Goal: Contribute content: Contribute content

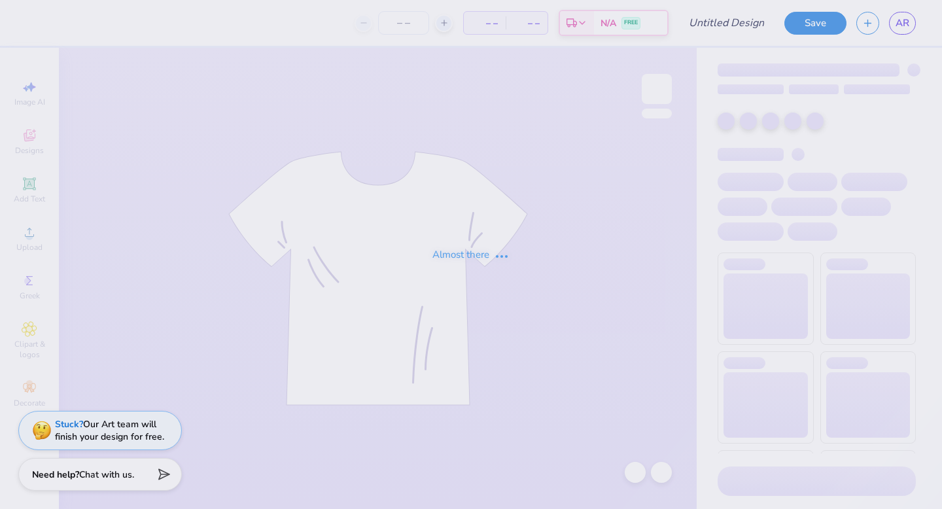
type input "hat"
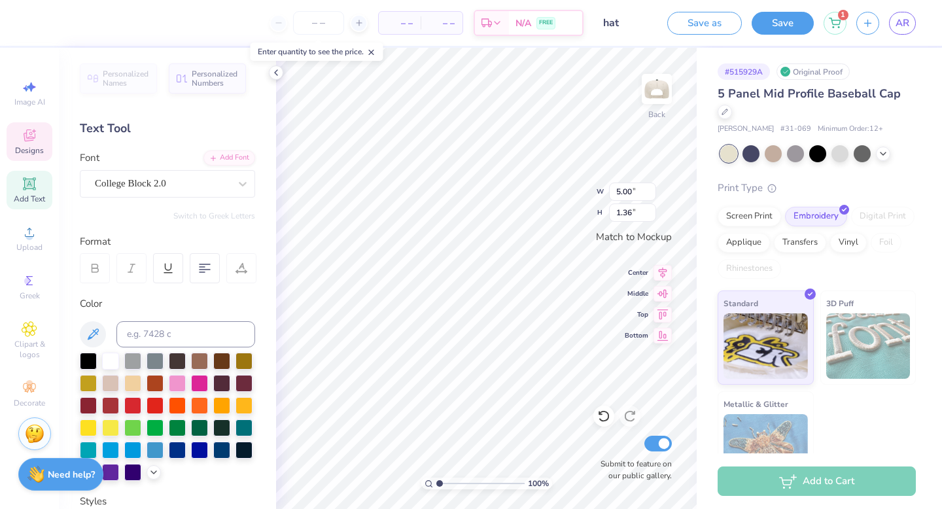
type textarea "p"
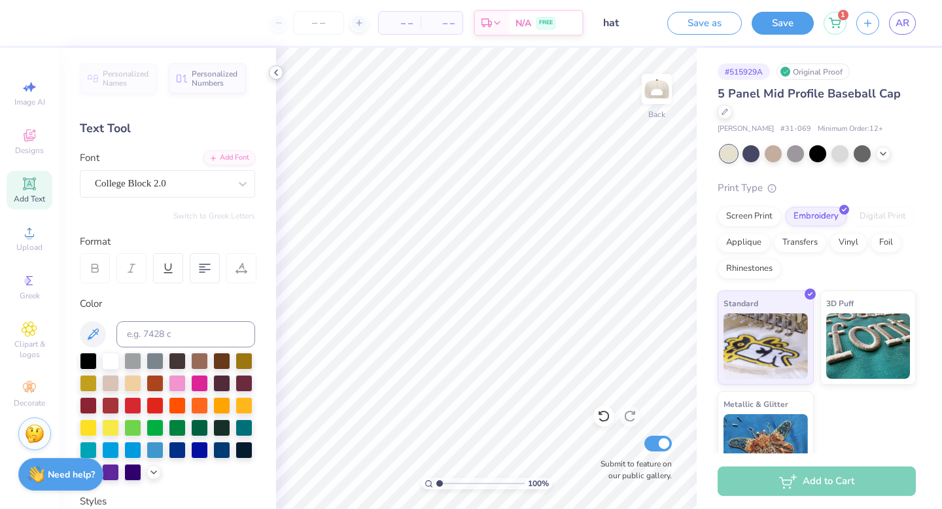
click at [274, 73] on icon at bounding box center [276, 72] width 10 height 10
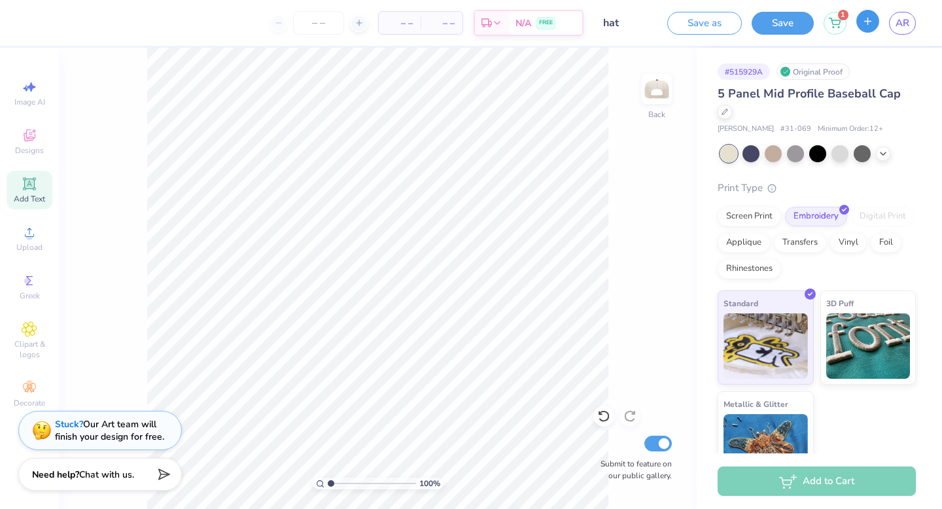
click at [867, 27] on button "button" at bounding box center [867, 21] width 23 height 23
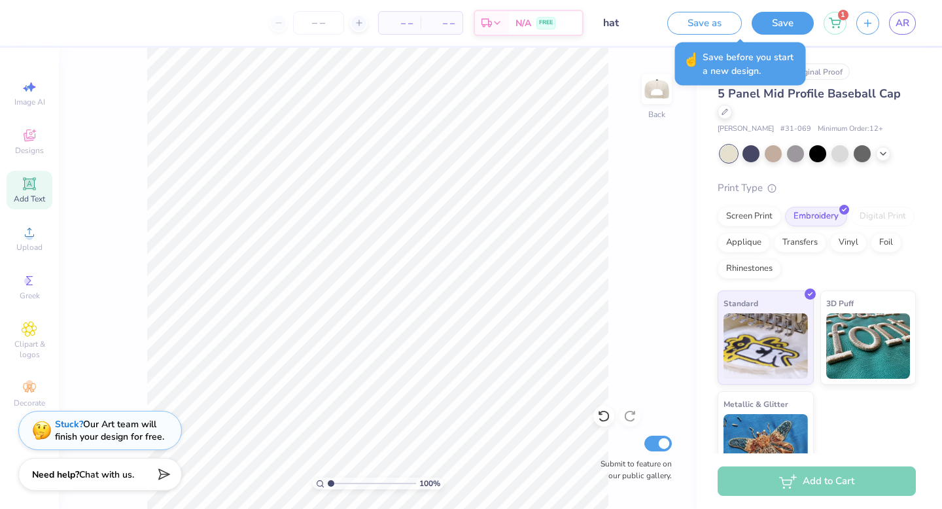
click at [892, 69] on div "# 515929A Original Proof" at bounding box center [817, 71] width 198 height 16
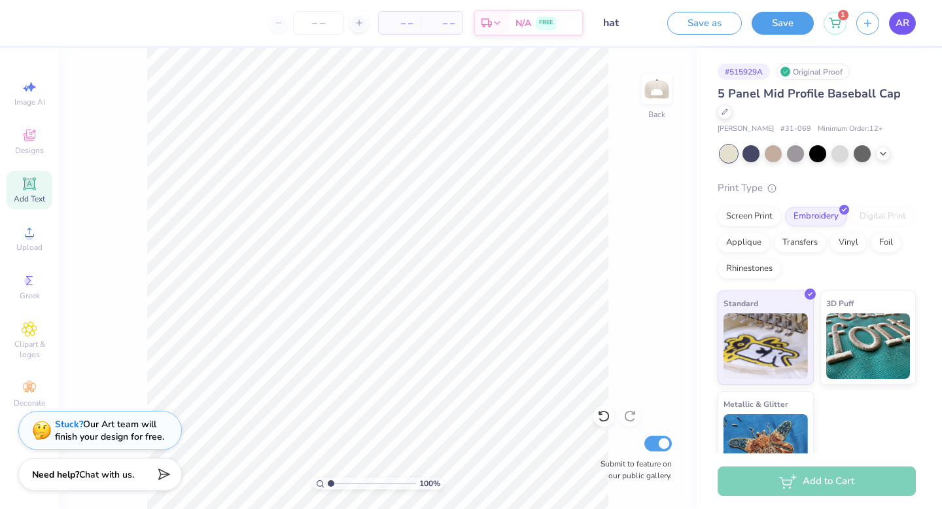
click at [905, 24] on span "AR" at bounding box center [902, 23] width 14 height 15
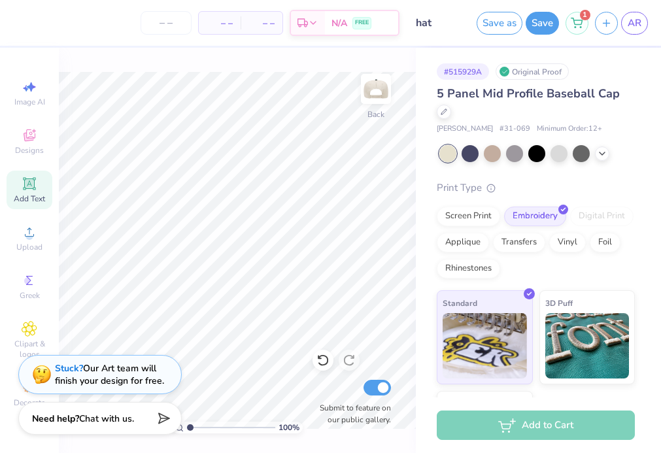
click at [34, 183] on icon at bounding box center [30, 184] width 16 height 16
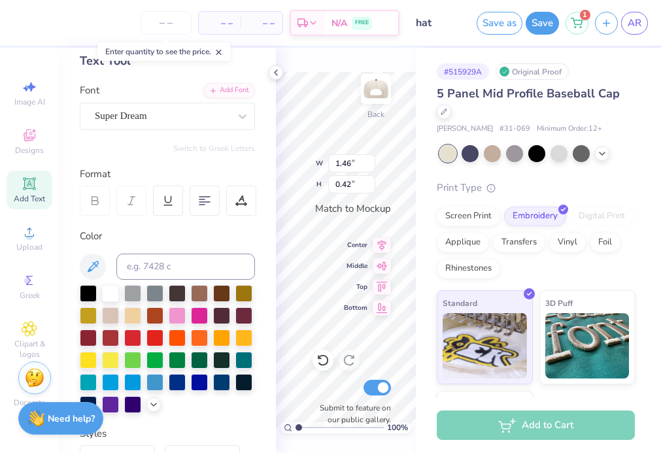
scroll to position [76, 0]
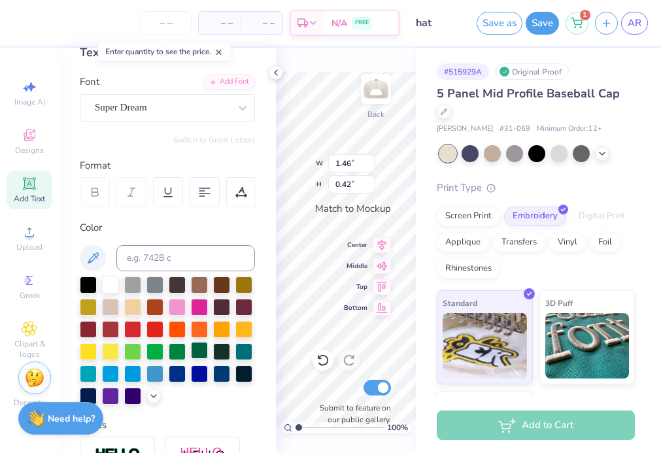
click at [208, 347] on div at bounding box center [199, 350] width 17 height 17
click at [275, 75] on icon at bounding box center [276, 72] width 10 height 10
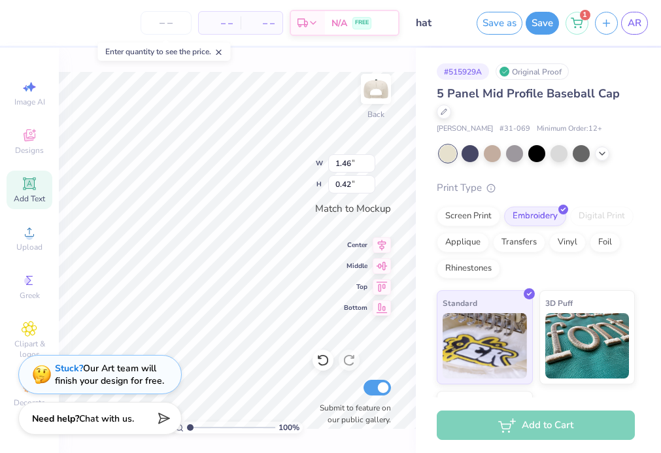
scroll to position [0, 0]
type textarea "T"
type textarea "Phi Sig"
click at [34, 197] on span "Add Text" at bounding box center [29, 199] width 31 height 10
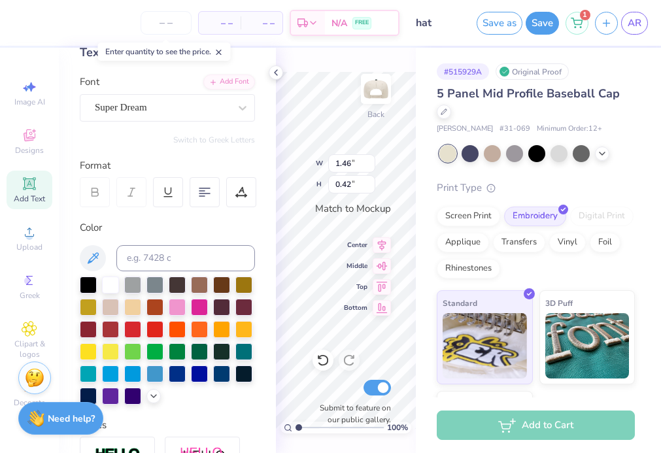
type input "1.87"
type input "0.54"
click at [234, 105] on div at bounding box center [243, 108] width 24 height 24
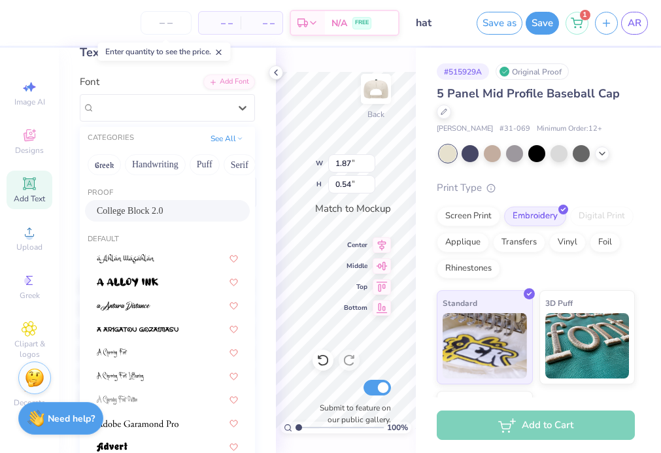
click at [139, 212] on span "College Block 2.0" at bounding box center [130, 211] width 67 height 14
type input "1.73"
type input "0.53"
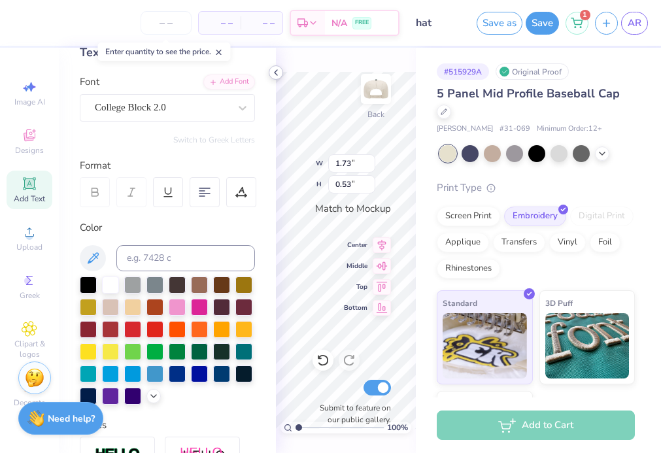
click at [275, 70] on icon at bounding box center [276, 72] width 10 height 10
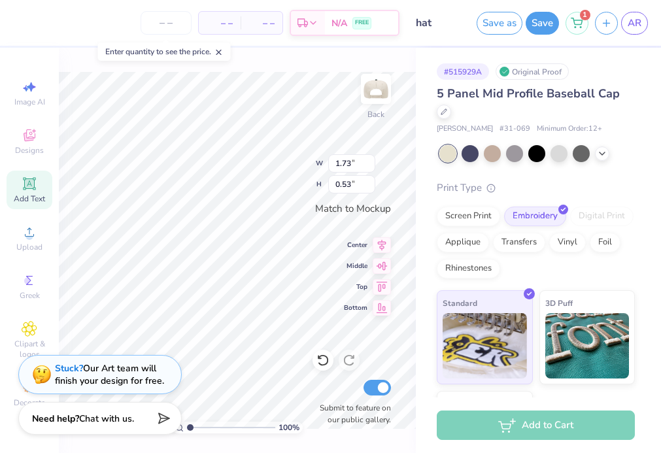
type input "1.46"
type input "0.42"
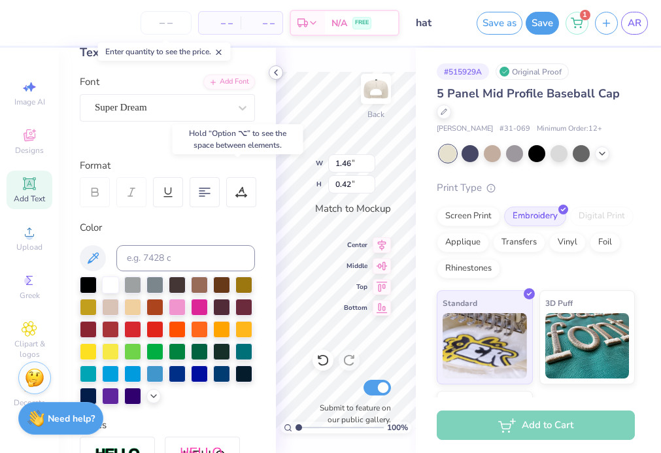
click at [271, 71] on icon at bounding box center [276, 72] width 10 height 10
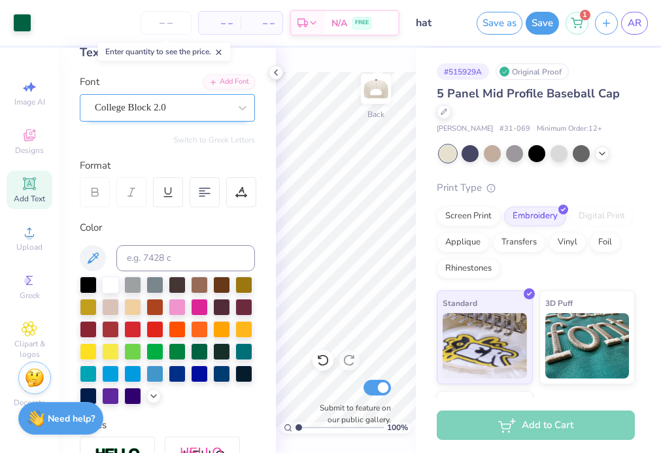
click at [230, 114] on div "College Block 2.0" at bounding box center [162, 107] width 137 height 20
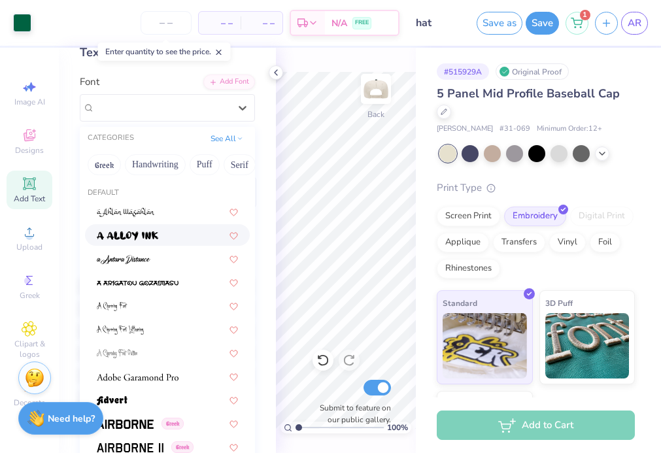
scroll to position [56, 0]
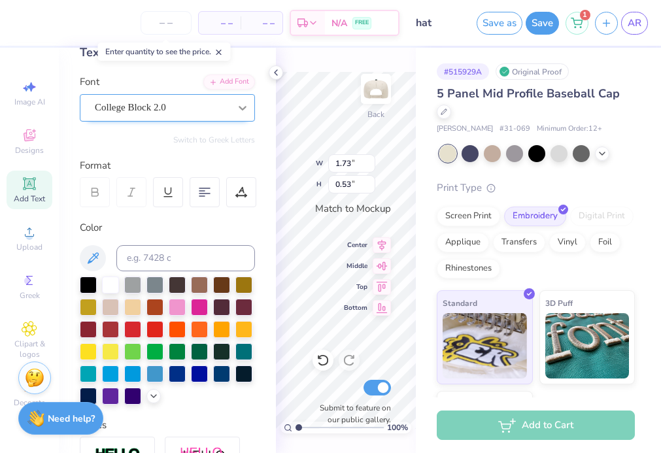
click at [246, 105] on icon at bounding box center [242, 107] width 13 height 13
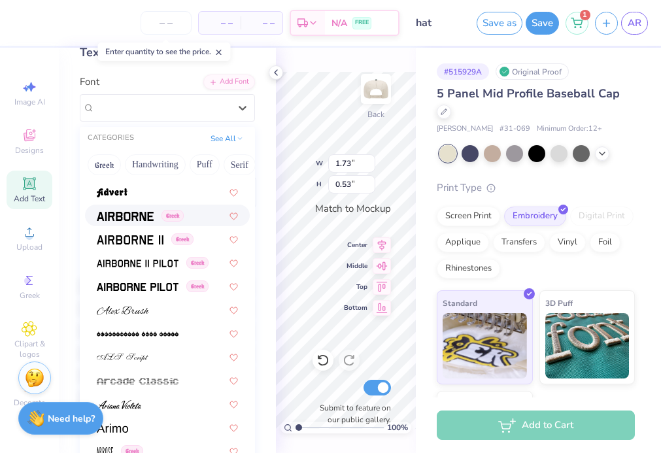
scroll to position [256, 0]
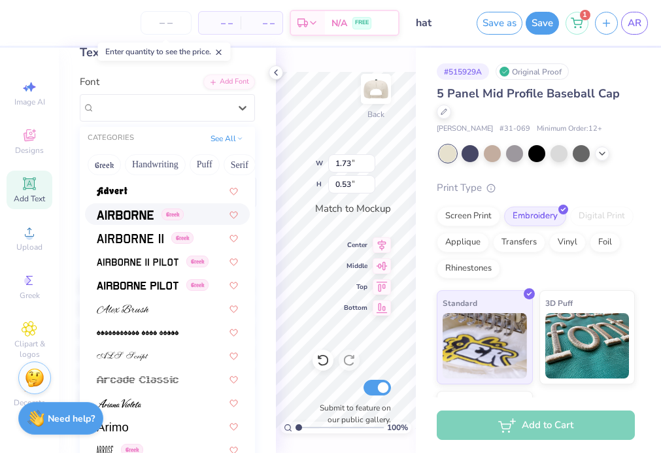
click at [137, 215] on img at bounding box center [125, 215] width 57 height 9
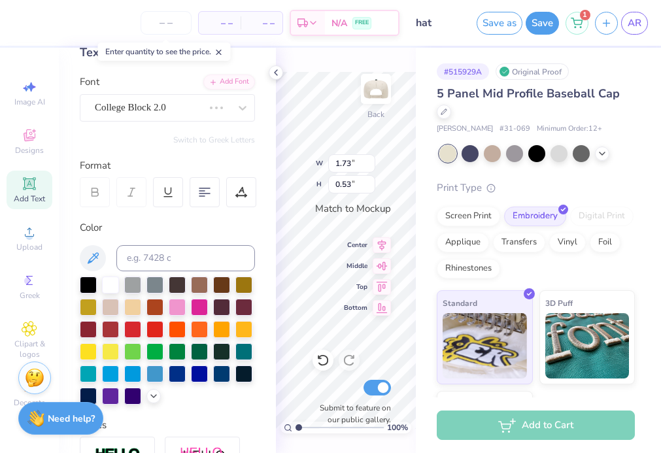
type input "1.95"
type input "0.44"
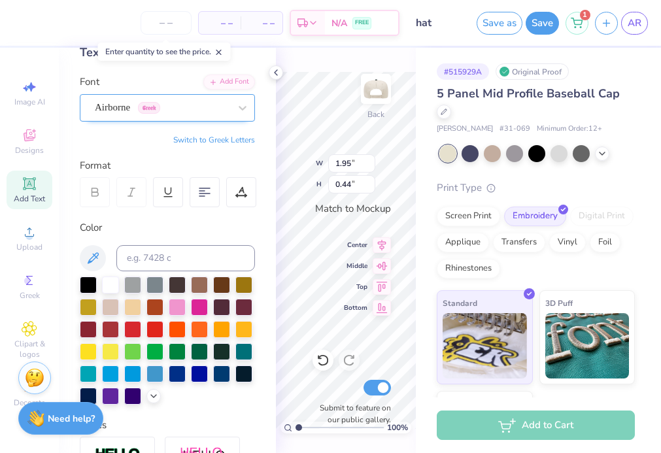
click at [185, 107] on div "Airborne Greek" at bounding box center [162, 107] width 137 height 20
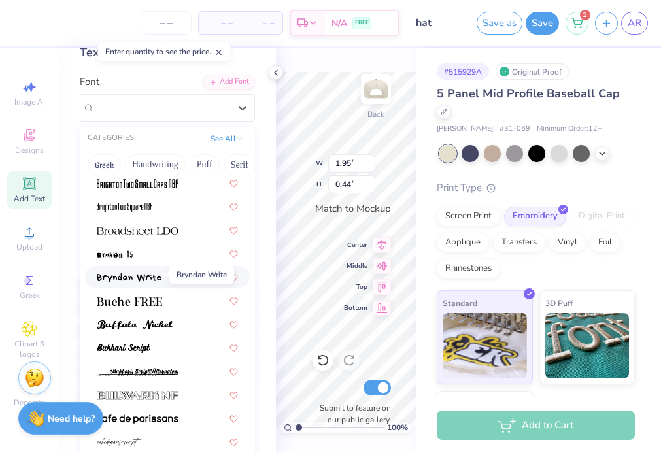
scroll to position [1141, 0]
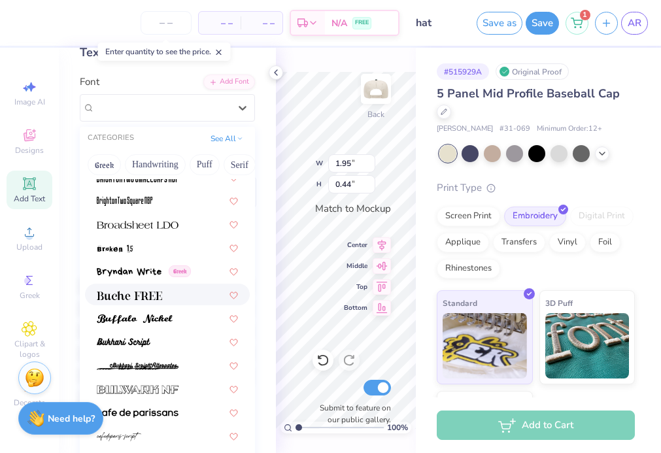
click at [160, 296] on img at bounding box center [129, 295] width 65 height 9
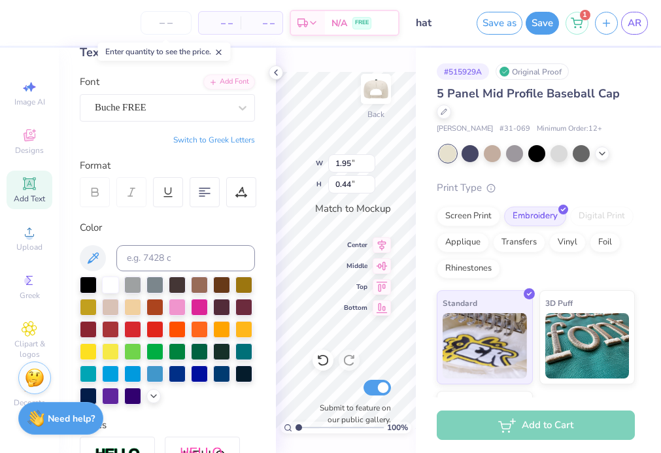
type input "1.91"
type input "0.58"
click at [243, 107] on icon at bounding box center [242, 107] width 13 height 13
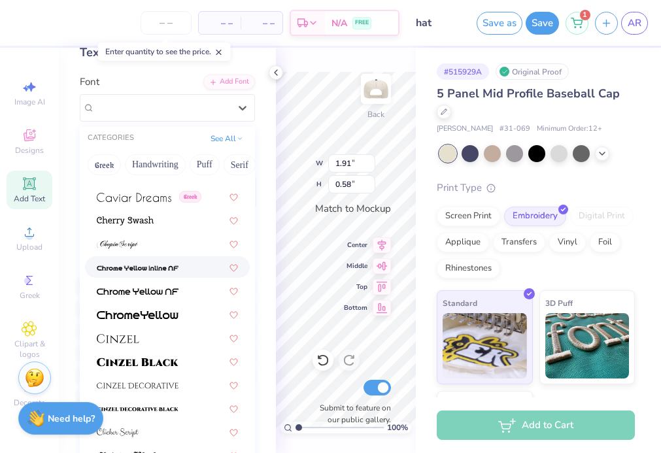
scroll to position [1485, 0]
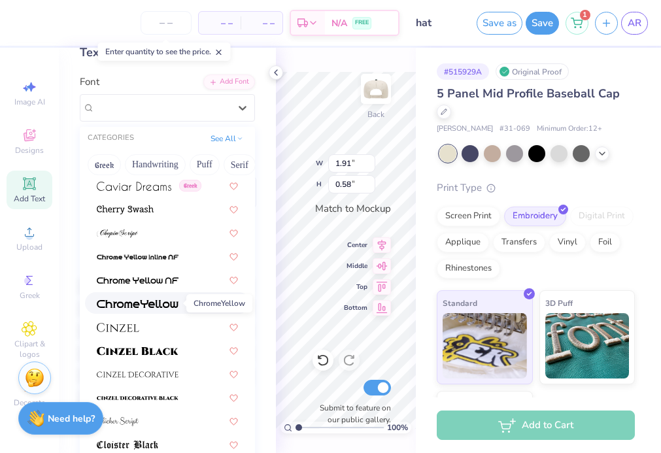
click at [119, 303] on img at bounding box center [138, 304] width 82 height 9
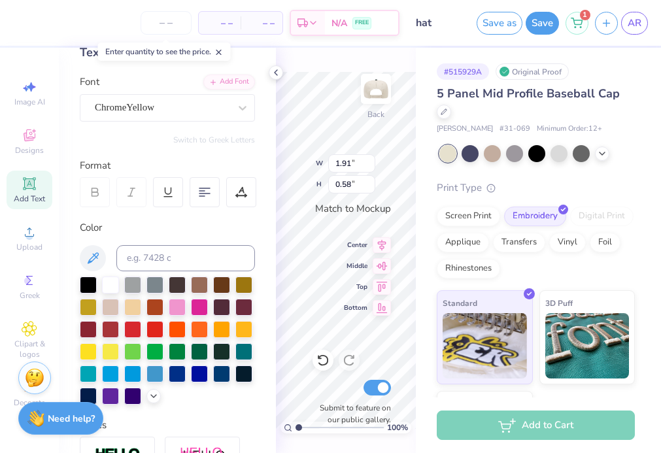
type input "2.00"
type input "0.60"
click at [237, 106] on icon at bounding box center [242, 107] width 13 height 13
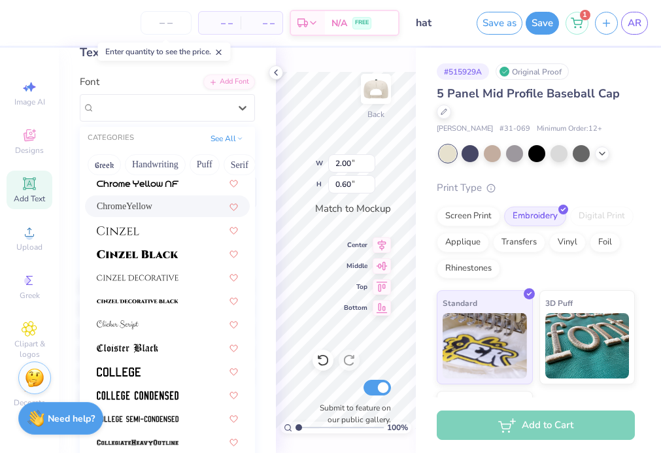
scroll to position [1592, 0]
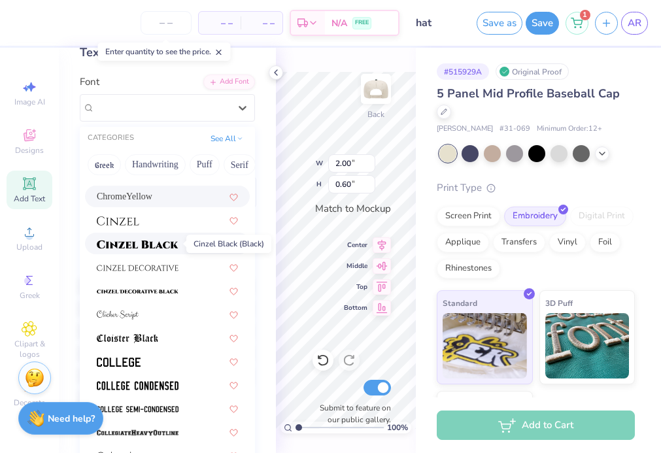
click at [160, 247] on img at bounding box center [138, 244] width 82 height 9
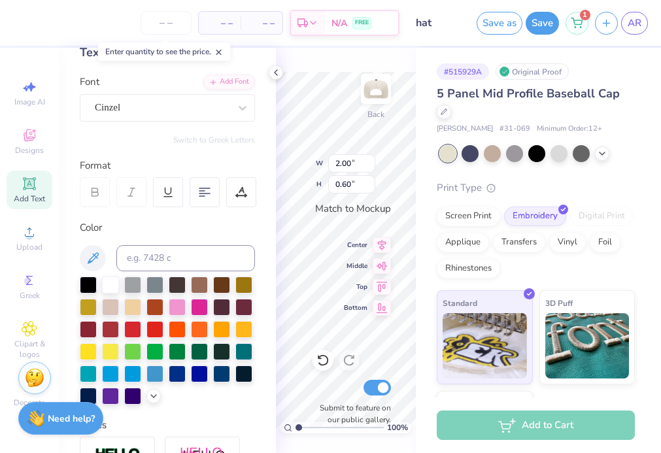
type input "2.27"
type input "0.44"
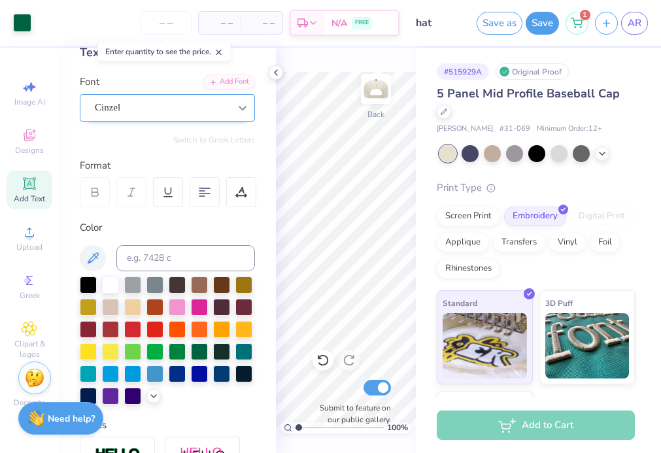
click at [239, 111] on icon at bounding box center [242, 107] width 13 height 13
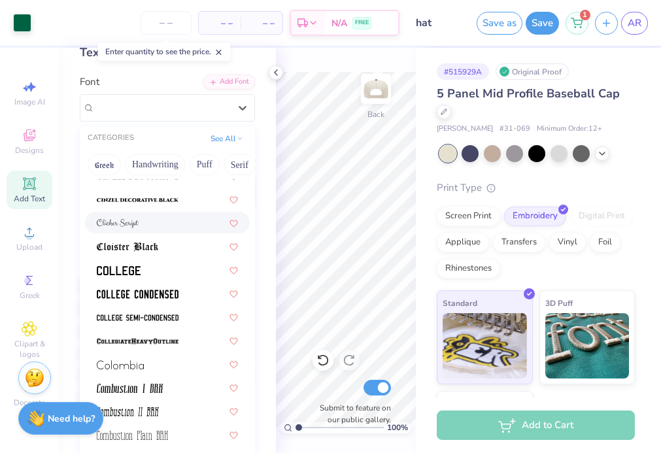
scroll to position [1686, 0]
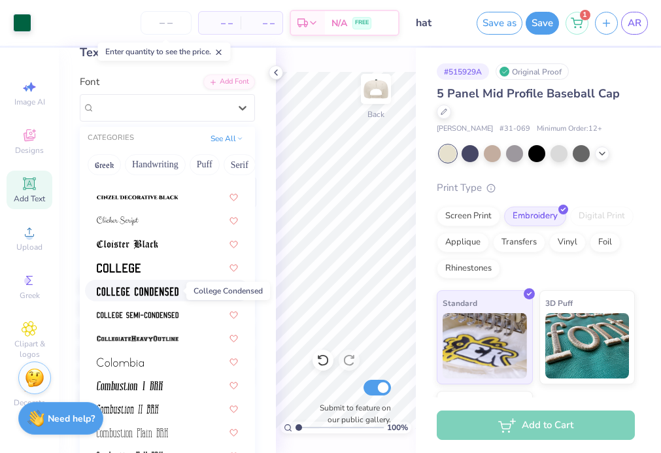
click at [148, 293] on img at bounding box center [138, 291] width 82 height 9
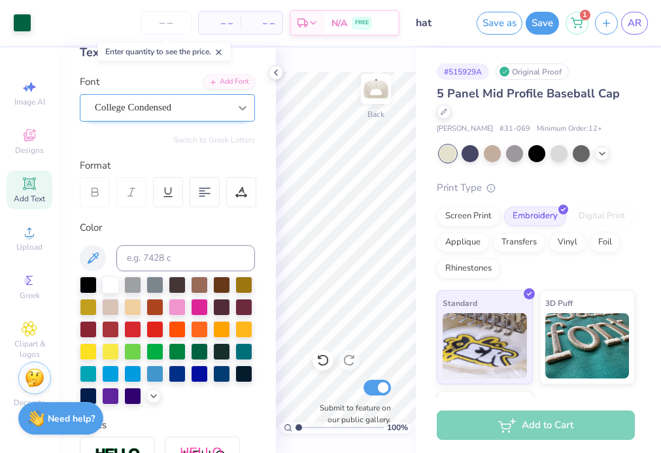
click at [238, 111] on icon at bounding box center [242, 107] width 13 height 13
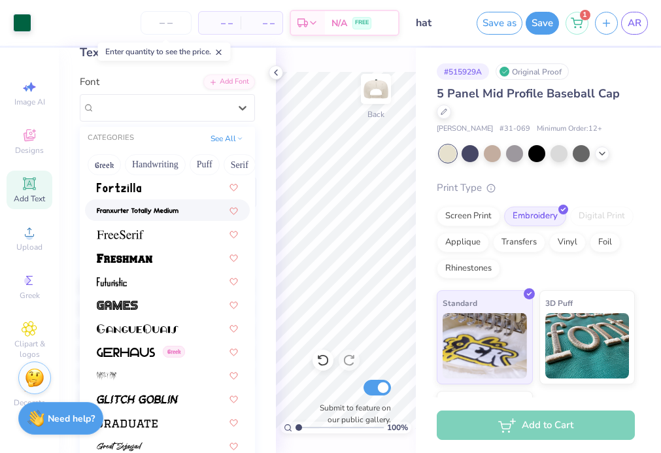
scroll to position [2954, 0]
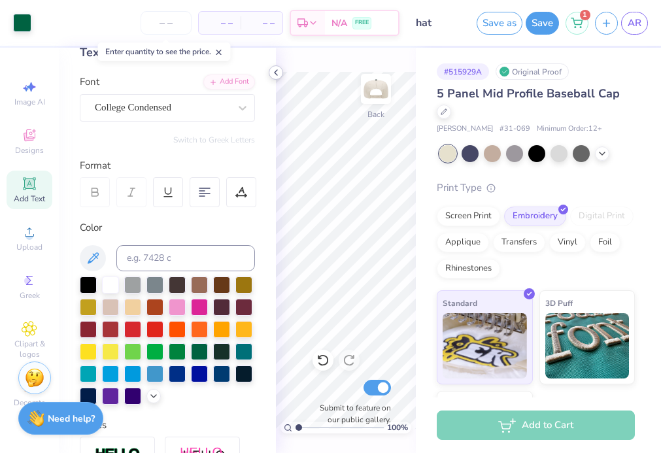
click at [277, 69] on icon at bounding box center [276, 72] width 10 height 10
click at [279, 75] on icon at bounding box center [276, 72] width 10 height 10
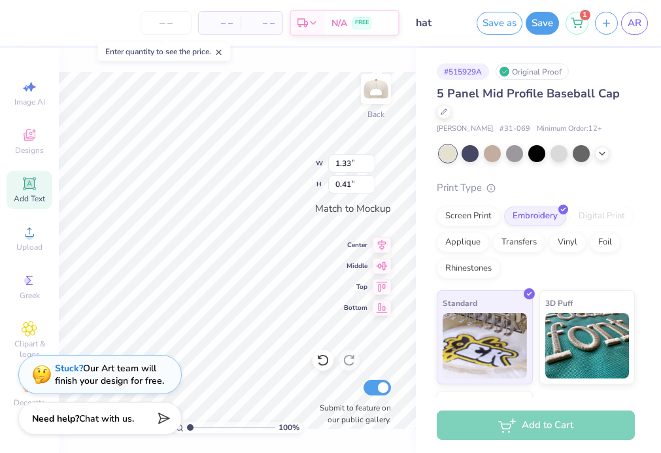
type input "0.40"
type input "0.12"
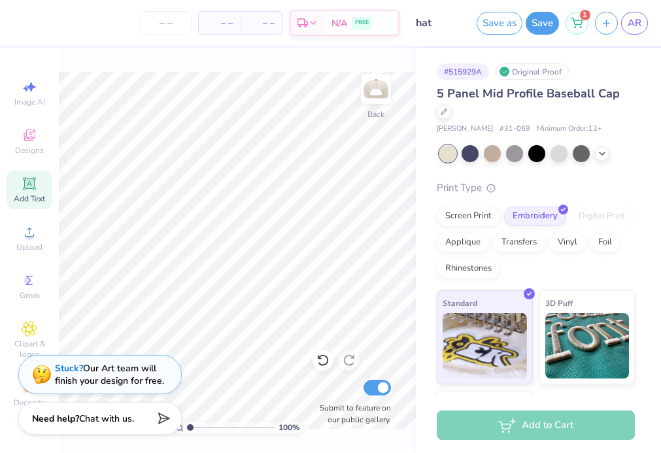
click at [130, 69] on div "100 % Back Submit to feature on our public gallery." at bounding box center [237, 251] width 357 height 406
click at [532, 16] on button "Save" at bounding box center [542, 21] width 33 height 23
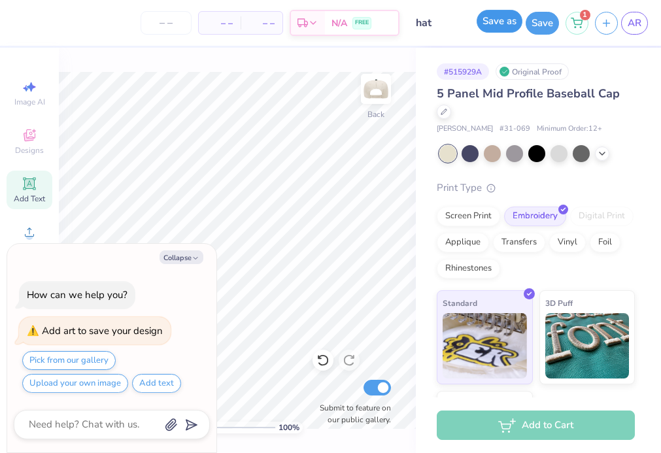
click at [496, 24] on button "Save as" at bounding box center [500, 21] width 46 height 23
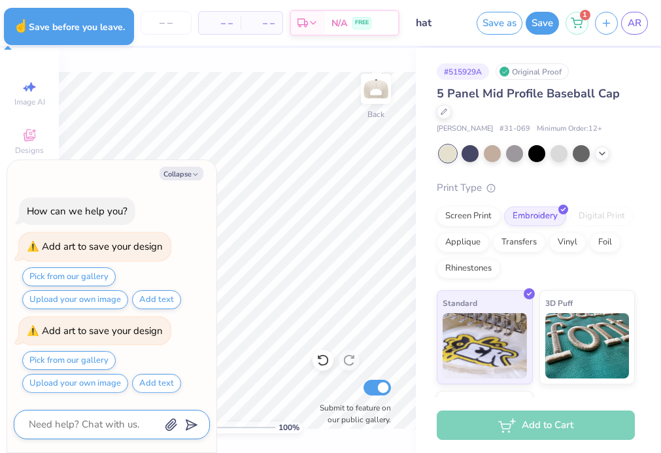
type textarea "x"
